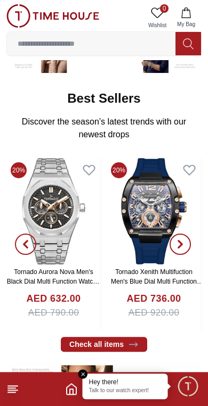
scroll to position [138, 0]
click at [66, 276] on link "Tornado Aurora Nova Men's Black Dial Multi Function Watch - T23104-SBSBK" at bounding box center [54, 281] width 94 height 27
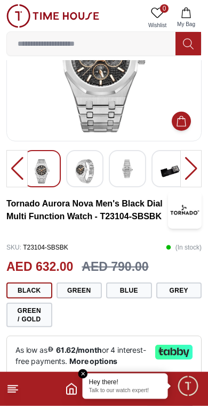
scroll to position [84, 0]
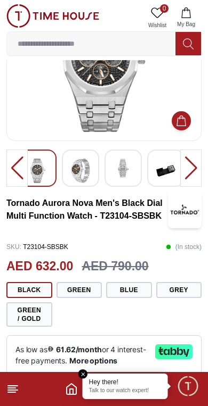
click at [169, 166] on img at bounding box center [165, 171] width 19 height 24
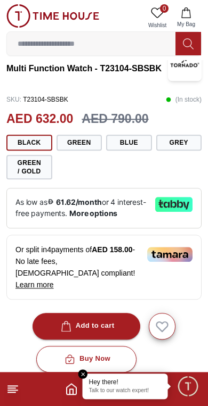
scroll to position [231, 0]
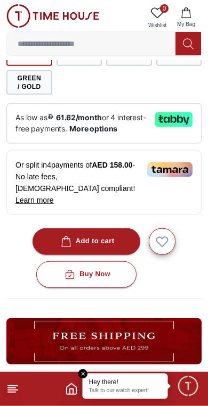
click at [110, 268] on div "Buy Now" at bounding box center [86, 274] width 48 height 12
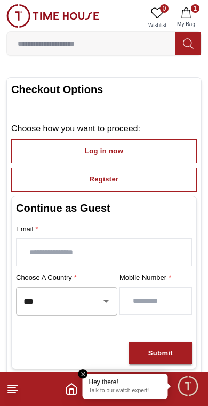
click at [153, 210] on h2 "Continue as Guest" at bounding box center [104, 208] width 176 height 15
click at [119, 247] on input "text" at bounding box center [104, 252] width 175 height 27
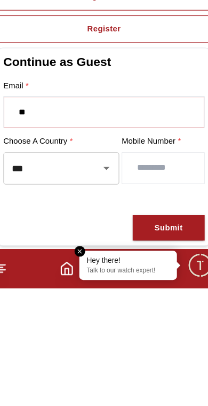
type input "*"
type input "**********"
click at [142, 288] on input "number" at bounding box center [155, 301] width 71 height 27
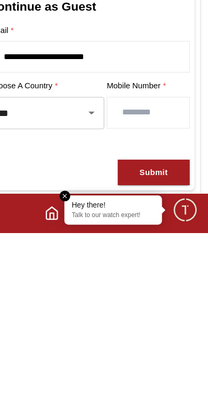
type input "*********"
click at [148, 348] on div "Submit" at bounding box center [160, 354] width 24 height 12
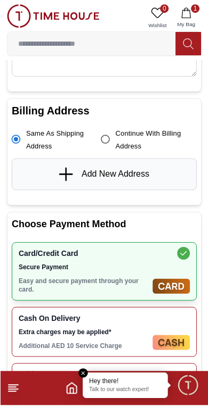
scroll to position [177, 0]
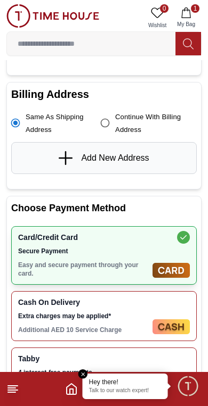
click at [50, 147] on div "Add New Address" at bounding box center [103, 158] width 185 height 32
click at [104, 156] on span "Add New Address" at bounding box center [115, 158] width 68 height 13
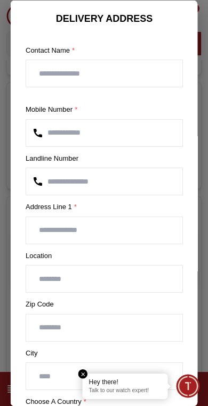
click at [63, 74] on input "text" at bounding box center [104, 73] width 156 height 27
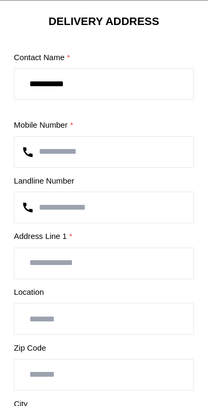
type input "**********"
click at [121, 173] on input "number" at bounding box center [104, 181] width 156 height 27
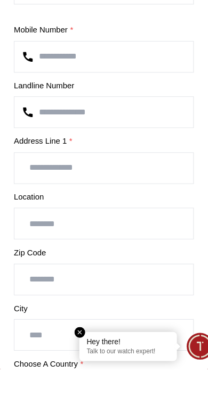
click at [128, 217] on input "text" at bounding box center [104, 230] width 156 height 27
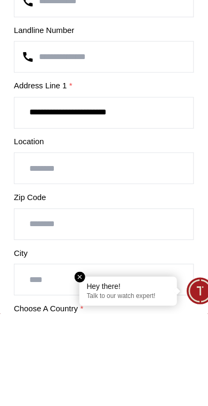
type input "**********"
click at [144, 266] on input "text" at bounding box center [104, 279] width 156 height 27
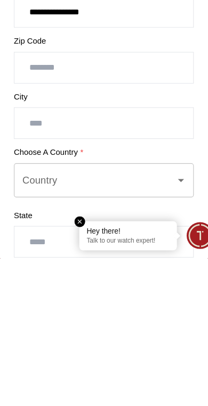
scroll to position [89, 0]
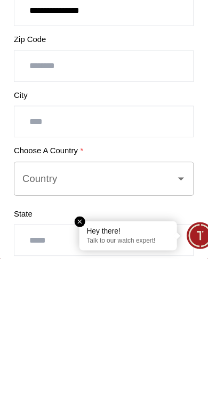
type input "**********"
click at [143, 274] on input "text" at bounding box center [104, 287] width 156 height 27
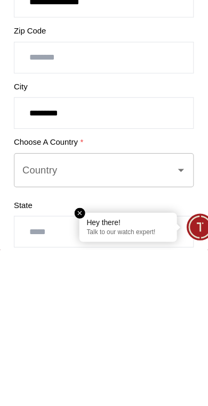
click at [160, 322] on div "Country" at bounding box center [104, 337] width 157 height 30
type input "********"
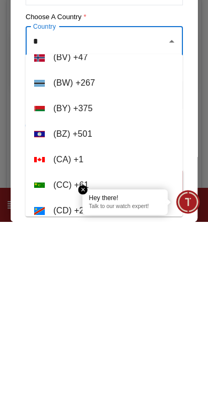
scroll to position [4, 0]
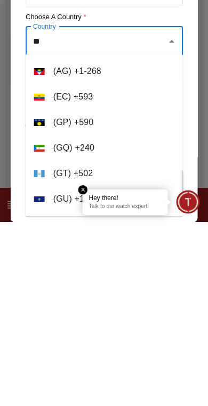
type input "*"
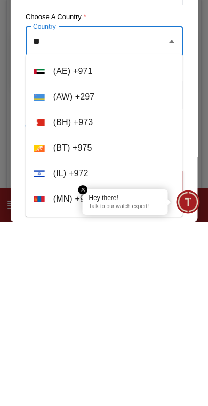
click at [169, 243] on li "( AE ) + 971" at bounding box center [104, 256] width 157 height 26
type input "**********"
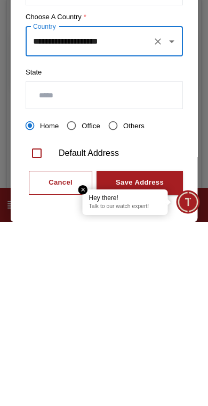
click at [153, 267] on input "text" at bounding box center [104, 280] width 156 height 27
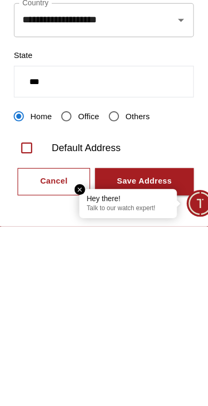
type input "***"
click at [147, 362] on div "Save Address" at bounding box center [140, 368] width 48 height 12
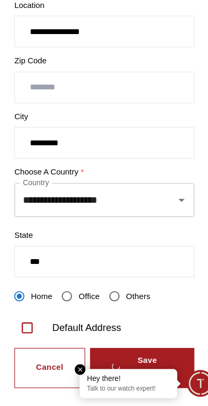
scroll to position [0, 0]
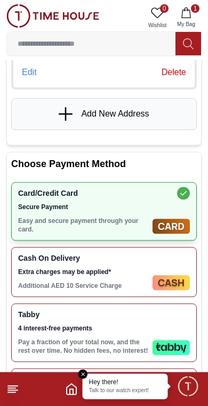
click at [156, 207] on div "Card/Credit Card Secure Payment Easy and secure payment through your card." at bounding box center [103, 211] width 185 height 59
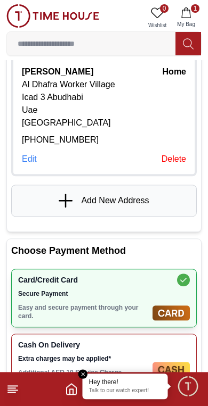
scroll to position [265, 0]
click at [133, 281] on span "Card/Credit Card" at bounding box center [83, 280] width 130 height 9
click at [138, 283] on span "Card/Credit Card" at bounding box center [83, 280] width 130 height 9
click at [189, 269] on div "Card/Credit Card Secure Payment Easy and secure payment through your card." at bounding box center [103, 298] width 185 height 59
click at [188, 269] on div "Card/Credit Card Secure Payment Easy and secure payment through your card." at bounding box center [103, 298] width 185 height 59
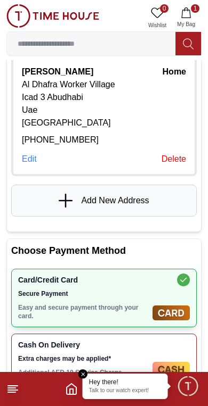
click at [165, 316] on img at bounding box center [170, 313] width 37 height 15
click at [171, 309] on img at bounding box center [170, 313] width 37 height 15
click at [62, 300] on div "Card/Credit Card Secure Payment Easy and secure payment through your card." at bounding box center [83, 298] width 130 height 45
click at [61, 276] on span "Card/Credit Card" at bounding box center [83, 280] width 130 height 9
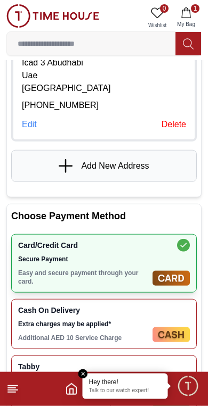
scroll to position [301, 0]
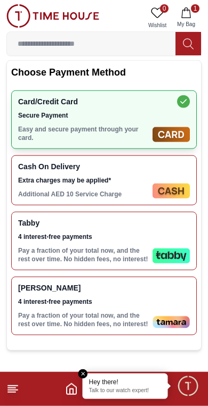
click at [162, 229] on div "Tabby 4 interest-free payments Pay a fraction of your total now, and the rest o…" at bounding box center [103, 241] width 185 height 59
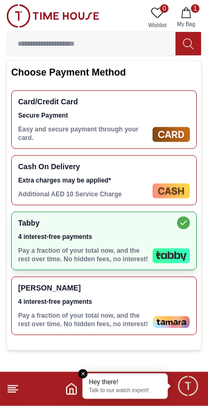
scroll to position [444, 0]
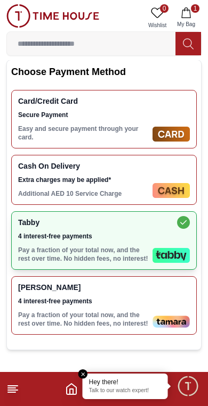
click at [170, 114] on div "Card/Credit Card Secure Payment Easy and secure payment through your card." at bounding box center [103, 119] width 185 height 59
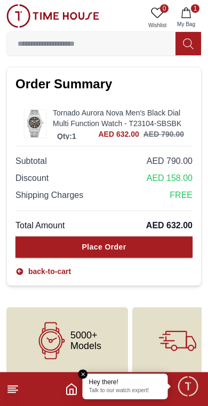
scroll to position [764, 0]
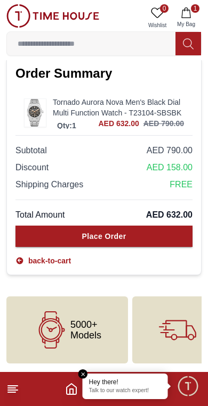
click at [151, 231] on button "Place Order" at bounding box center [103, 236] width 177 height 21
click at [143, 234] on button "Place Order" at bounding box center [103, 236] width 177 height 21
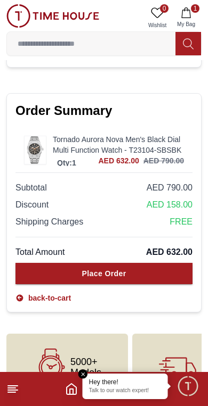
click at [122, 271] on div "Place Order" at bounding box center [104, 273] width 44 height 11
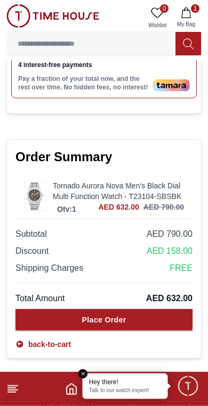
scroll to position [681, 0]
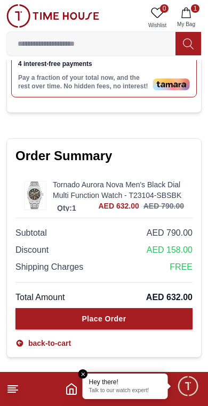
click at [119, 317] on div "Place Order" at bounding box center [104, 319] width 44 height 11
click at [122, 316] on div "Place Order" at bounding box center [104, 319] width 44 height 11
click at [122, 315] on div "Place Order" at bounding box center [104, 319] width 44 height 11
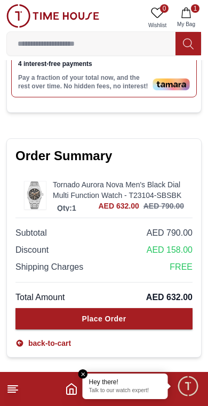
click at [122, 315] on div "Place Order" at bounding box center [104, 319] width 44 height 11
click at [123, 315] on div "Place Order" at bounding box center [104, 319] width 44 height 11
click at [124, 316] on div "Place Order" at bounding box center [104, 319] width 44 height 11
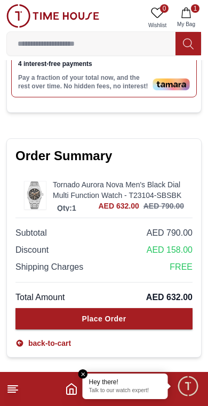
click at [124, 314] on div "Place Order" at bounding box center [104, 319] width 44 height 11
click at [81, 372] on em "Close tooltip" at bounding box center [83, 375] width 10 height 10
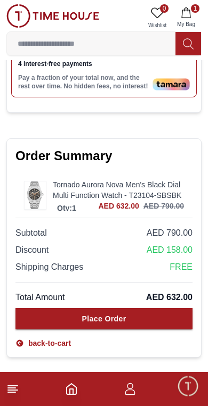
click at [155, 316] on button "Place Order" at bounding box center [103, 318] width 177 height 21
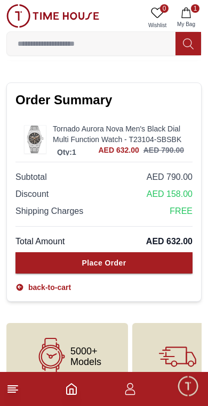
scroll to position [764, 0]
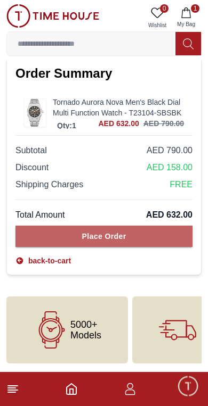
click at [71, 242] on button "Place Order" at bounding box center [103, 236] width 177 height 21
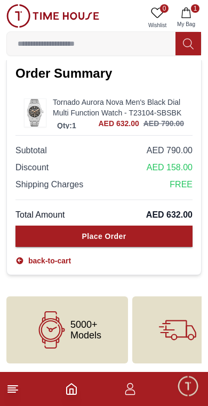
click at [168, 321] on icon at bounding box center [176, 329] width 22 height 18
click at [57, 242] on button "Place Order" at bounding box center [103, 236] width 177 height 21
click at [171, 275] on div "Order Summary Tornado Aurora Nova Men's Black Dial Multi Function Watch - T2310…" at bounding box center [103, 165] width 195 height 219
click at [139, 338] on div "Free Shipping & Easy Return" at bounding box center [199, 330] width 134 height 67
click at [166, 232] on button "Place Order" at bounding box center [103, 236] width 177 height 21
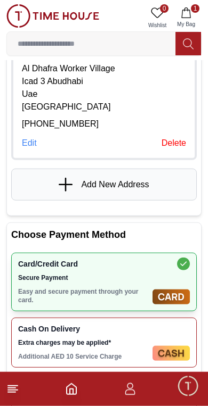
click at [54, 289] on p "Easy and secure payment through your card." at bounding box center [83, 296] width 130 height 17
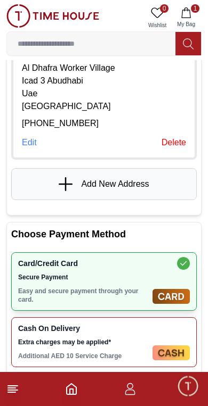
click at [44, 277] on span "Secure Payment" at bounding box center [83, 277] width 130 height 9
click at [53, 187] on div "Add New Address" at bounding box center [103, 184] width 185 height 32
click at [68, 181] on icon at bounding box center [67, 184] width 16 height 14
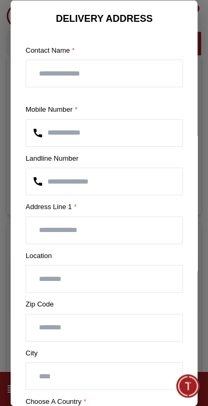
scroll to position [0, 0]
